Goal: Answer question/provide support: Share knowledge or assist other users

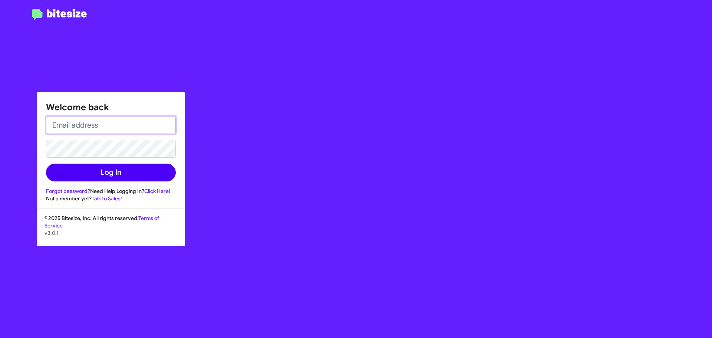
type input "[EMAIL_ADDRESS][DOMAIN_NAME]"
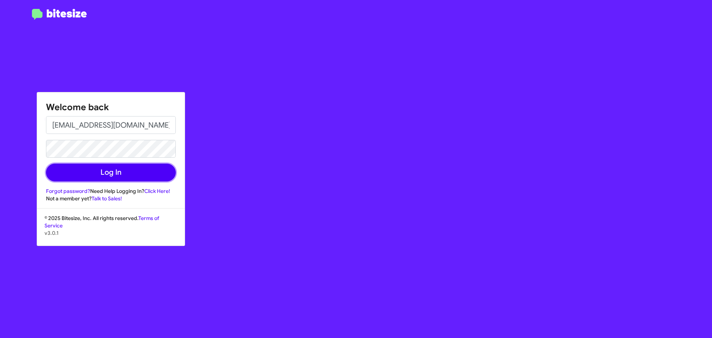
click at [123, 178] on button "Log In" at bounding box center [111, 173] width 130 height 18
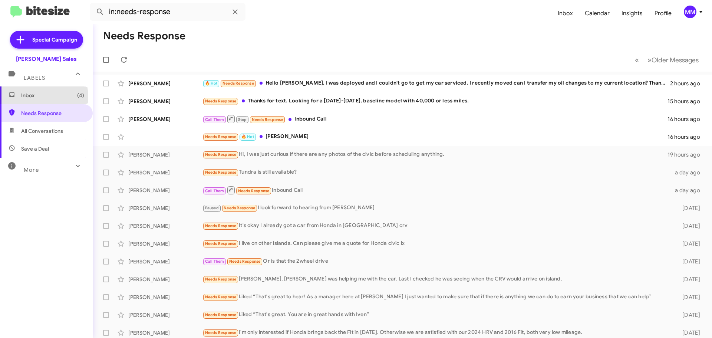
click at [39, 96] on span "Inbox (4)" at bounding box center [52, 95] width 63 height 7
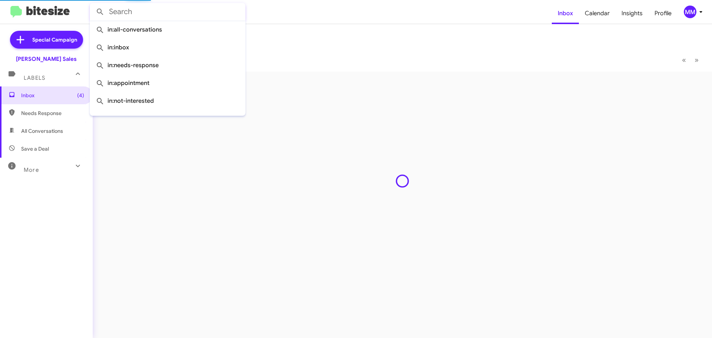
click at [147, 8] on input "text" at bounding box center [168, 12] width 156 height 18
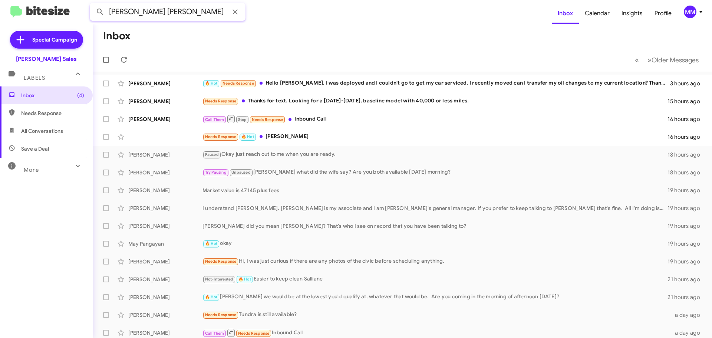
click at [93, 4] on button at bounding box center [100, 11] width 15 height 15
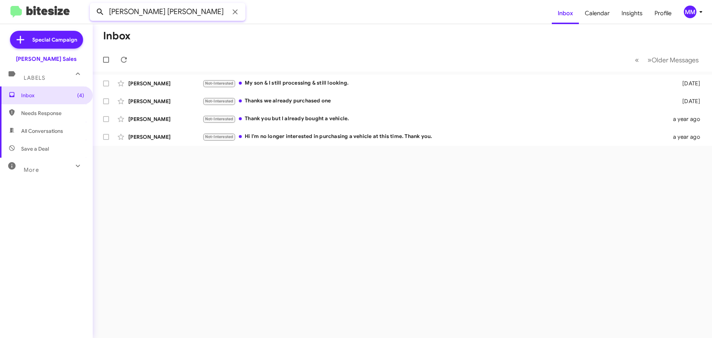
drag, startPoint x: 175, startPoint y: 12, endPoint x: 98, endPoint y: 7, distance: 76.9
click at [98, 7] on div "[PERSON_NAME] [PERSON_NAME]" at bounding box center [168, 12] width 156 height 18
click at [93, 4] on button at bounding box center [100, 11] width 15 height 15
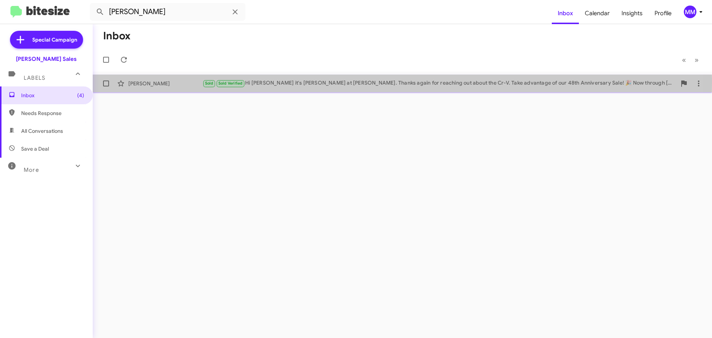
click at [142, 83] on div "[PERSON_NAME]" at bounding box center [165, 83] width 74 height 7
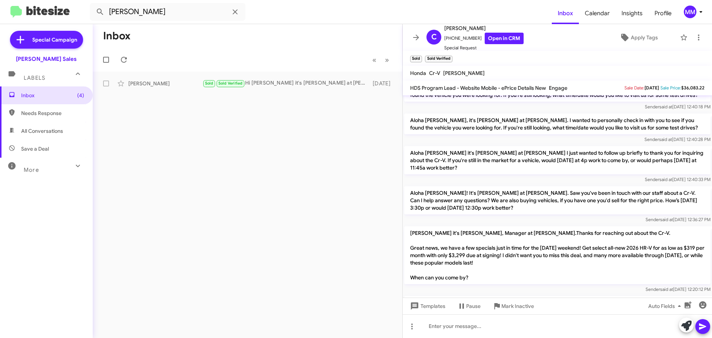
scroll to position [317, 0]
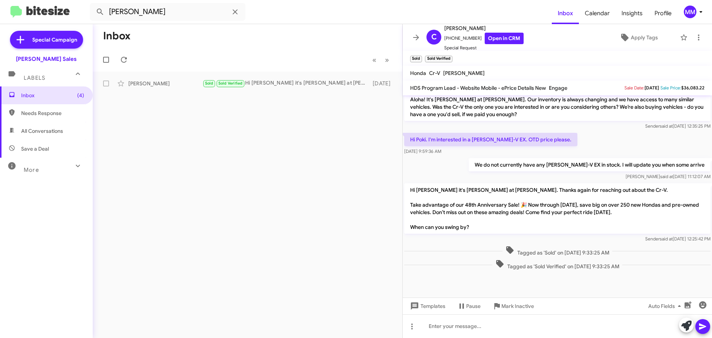
click at [41, 133] on span "All Conversations" at bounding box center [42, 130] width 42 height 7
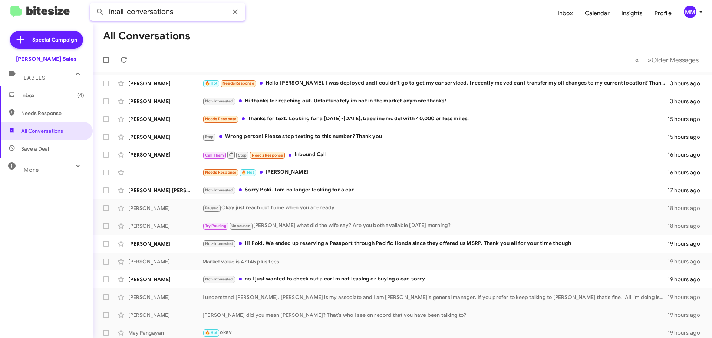
drag, startPoint x: 181, startPoint y: 13, endPoint x: 71, endPoint y: 13, distance: 110.6
click at [71, 13] on mat-toolbar "in:all-conversations Inbox Calendar Insights Profile MM" at bounding box center [356, 12] width 712 height 24
click at [93, 4] on button at bounding box center [100, 11] width 15 height 15
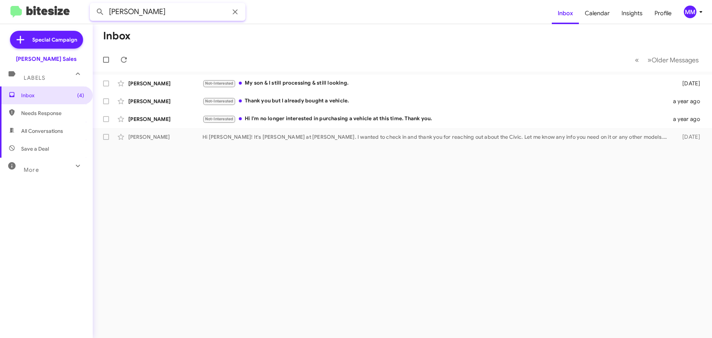
click at [147, 11] on input "[PERSON_NAME]" at bounding box center [168, 12] width 156 height 18
click at [149, 10] on input "[PERSON_NAME]" at bounding box center [168, 12] width 156 height 18
type input "[PERSON_NAME] [PERSON_NAME]"
click at [93, 4] on button at bounding box center [100, 11] width 15 height 15
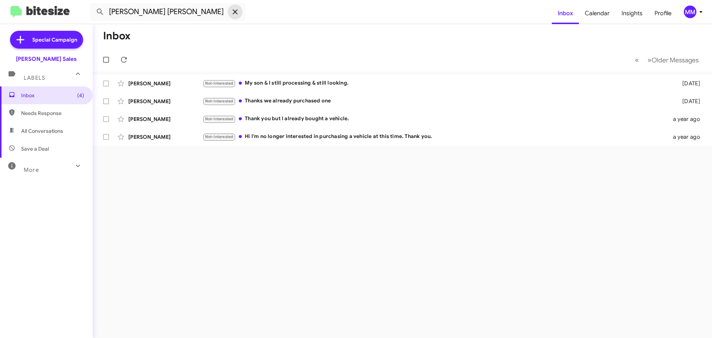
click at [234, 13] on icon at bounding box center [235, 11] width 5 height 5
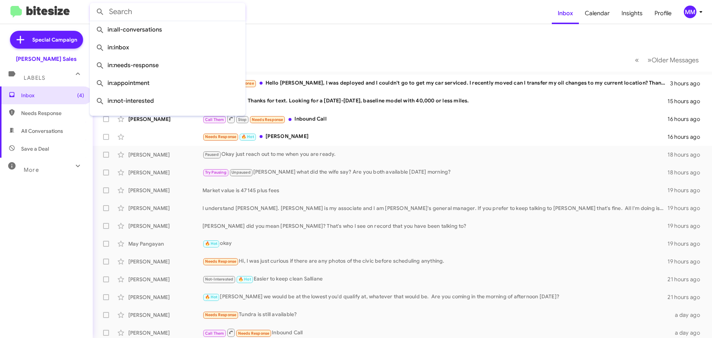
click at [338, 1] on mat-toolbar "Inbox Calendar Insights Profile MM" at bounding box center [356, 12] width 712 height 24
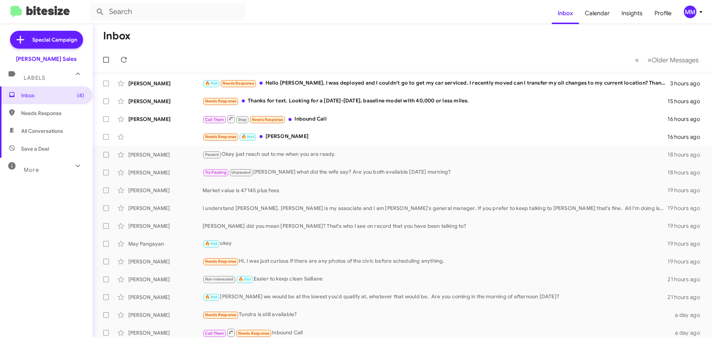
click at [43, 114] on span "Needs Response" at bounding box center [52, 112] width 63 height 7
type input "in:needs-response"
